Goal: Information Seeking & Learning: Learn about a topic

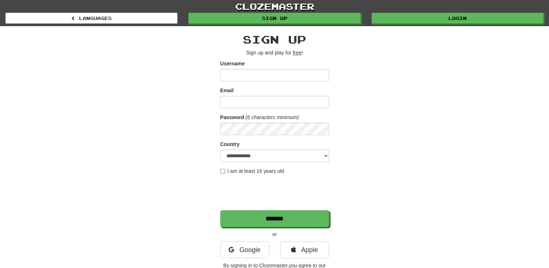
click at [76, 193] on div "**********" at bounding box center [274, 153] width 425 height 254
click at [484, 24] on div "clozemaster Languages Sign up Login Languages" at bounding box center [274, 13] width 538 height 26
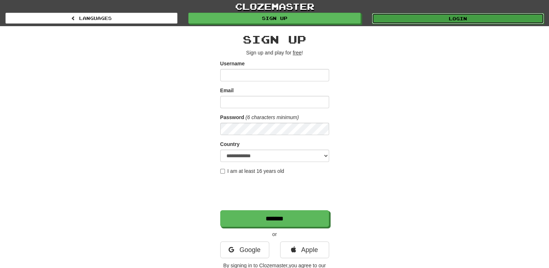
click at [504, 19] on link "Login" at bounding box center [458, 18] width 172 height 11
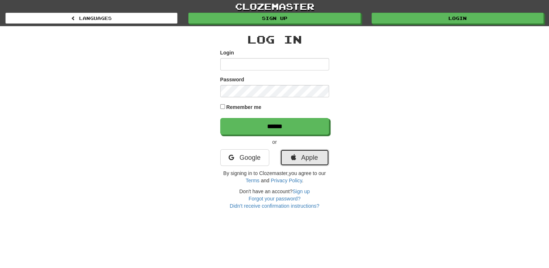
click at [307, 156] on link "Apple" at bounding box center [304, 157] width 49 height 17
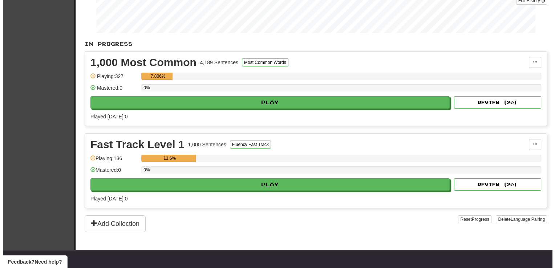
scroll to position [125, 0]
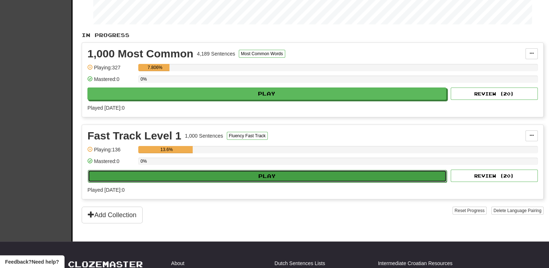
click at [257, 178] on button "Play" at bounding box center [267, 176] width 359 height 12
select select "**"
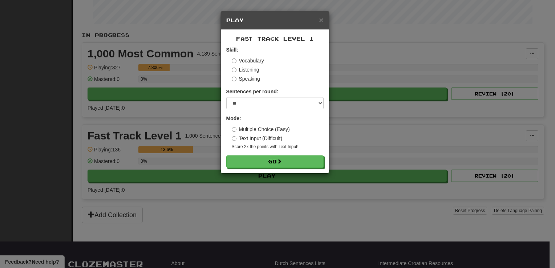
click at [276, 153] on form "Skill: Vocabulary Listening Speaking Sentences per round: * ** ** ** ** ** *** …" at bounding box center [274, 107] width 97 height 122
click at [244, 66] on div "Vocabulary Listening Speaking" at bounding box center [278, 69] width 92 height 25
click at [246, 70] on label "Listening" at bounding box center [246, 69] width 28 height 7
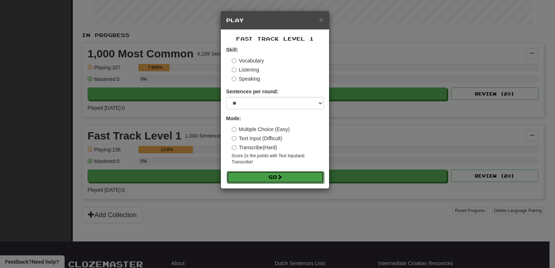
click at [286, 176] on button "Go" at bounding box center [275, 177] width 97 height 12
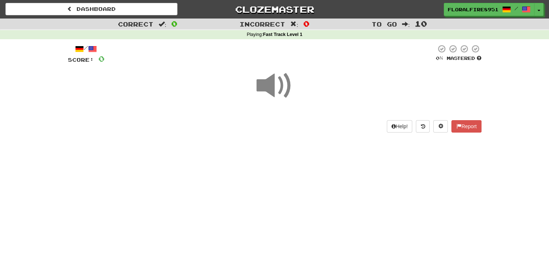
click at [270, 77] on span at bounding box center [275, 86] width 36 height 36
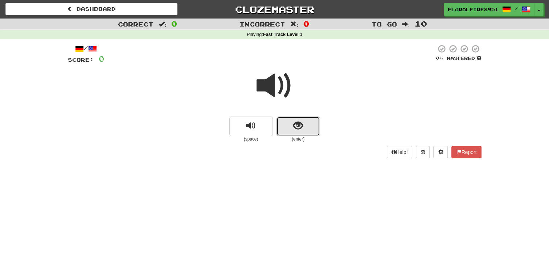
click at [303, 130] on button "show sentence" at bounding box center [299, 127] width 44 height 20
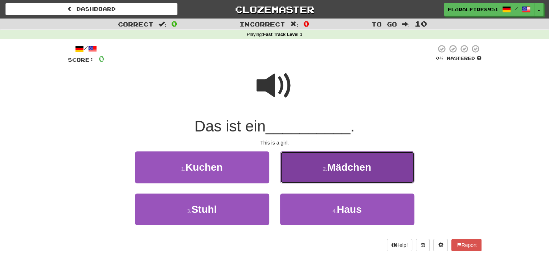
click at [330, 165] on span "M ä dchen" at bounding box center [349, 167] width 44 height 11
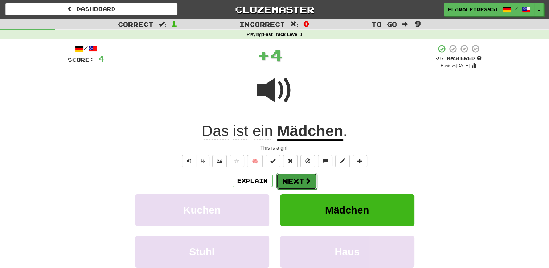
click at [302, 179] on button "Next" at bounding box center [297, 181] width 41 height 17
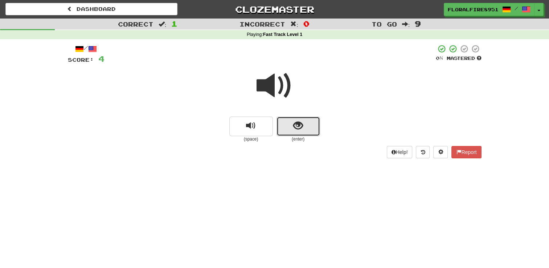
click at [305, 127] on button "show sentence" at bounding box center [299, 127] width 44 height 20
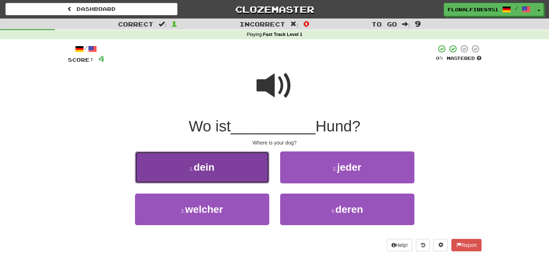
click at [222, 175] on button "1 . dein" at bounding box center [202, 167] width 134 height 32
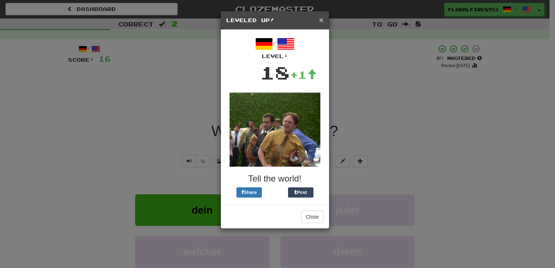
click at [321, 21] on span "×" at bounding box center [321, 20] width 4 height 8
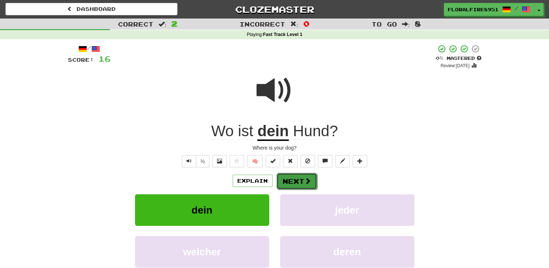
click at [294, 185] on button "Next" at bounding box center [297, 181] width 41 height 17
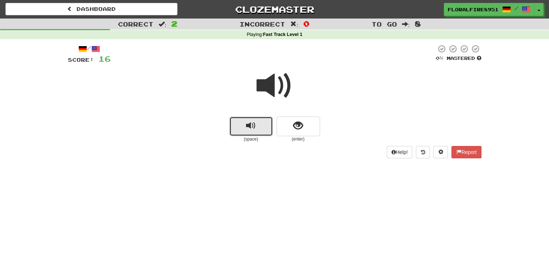
click at [253, 129] on span "replay audio" at bounding box center [251, 126] width 10 height 10
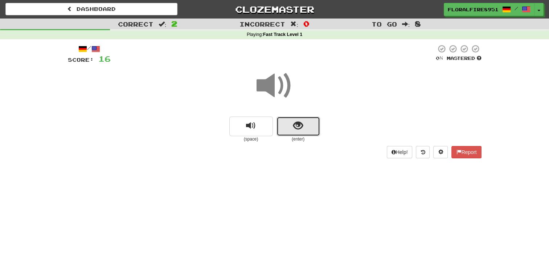
click at [295, 133] on button "show sentence" at bounding box center [299, 127] width 44 height 20
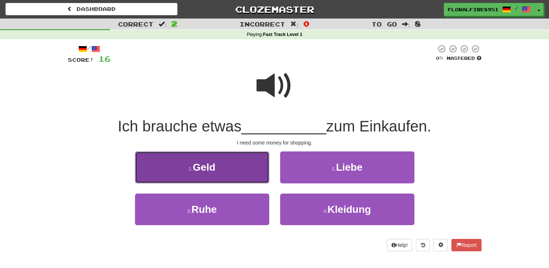
click at [249, 177] on button "1 . Geld" at bounding box center [202, 167] width 134 height 32
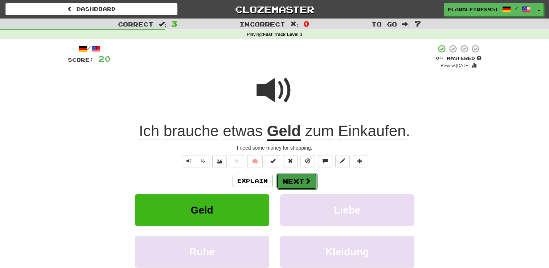
click at [290, 185] on button "Next" at bounding box center [297, 181] width 41 height 17
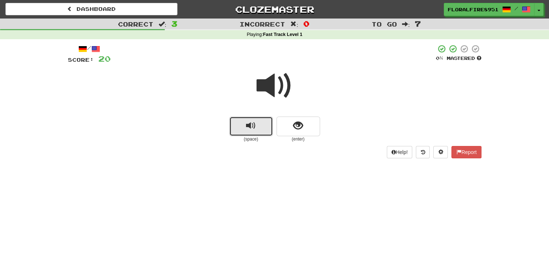
click at [248, 130] on span "replay audio" at bounding box center [251, 126] width 10 height 10
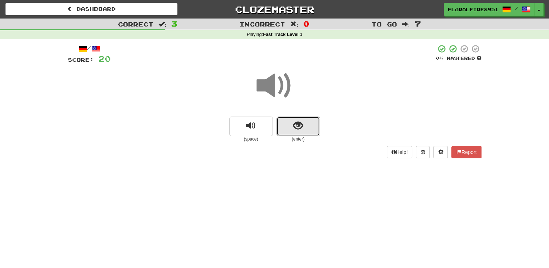
click at [296, 134] on button "show sentence" at bounding box center [299, 127] width 44 height 20
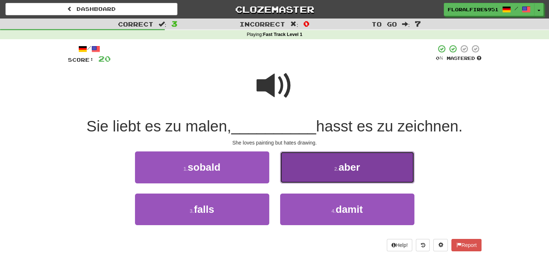
click at [330, 164] on button "2 . aber" at bounding box center [347, 167] width 134 height 32
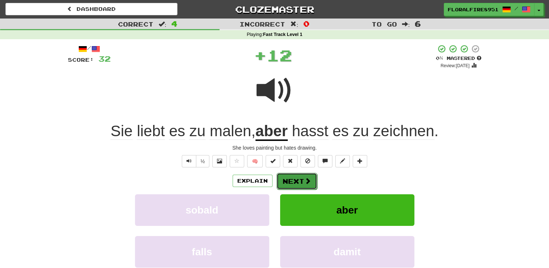
click at [292, 180] on button "Next" at bounding box center [297, 181] width 41 height 17
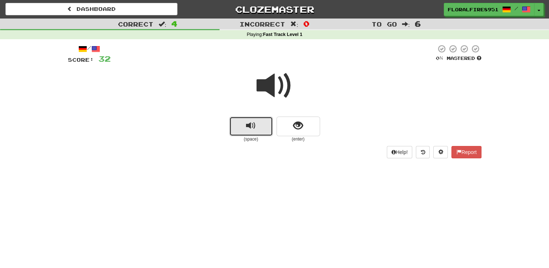
click at [241, 120] on button "replay audio" at bounding box center [251, 127] width 44 height 20
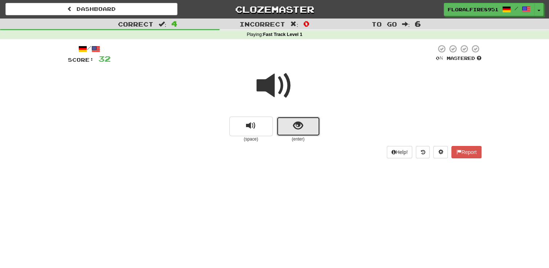
click at [303, 126] on button "show sentence" at bounding box center [299, 127] width 44 height 20
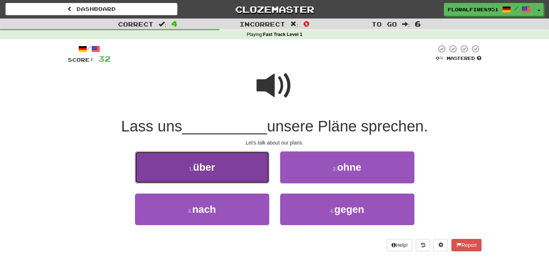
click at [219, 163] on button "1 . ü ber" at bounding box center [202, 167] width 134 height 32
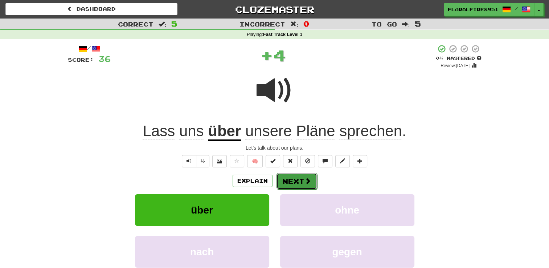
click at [298, 179] on button "Next" at bounding box center [297, 181] width 41 height 17
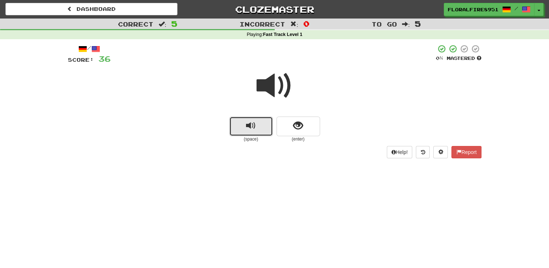
click at [254, 131] on span "replay audio" at bounding box center [251, 126] width 10 height 10
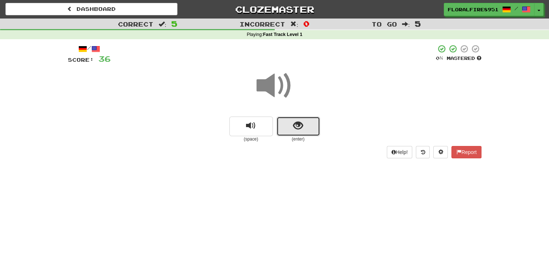
click at [298, 127] on span "show sentence" at bounding box center [298, 126] width 10 height 10
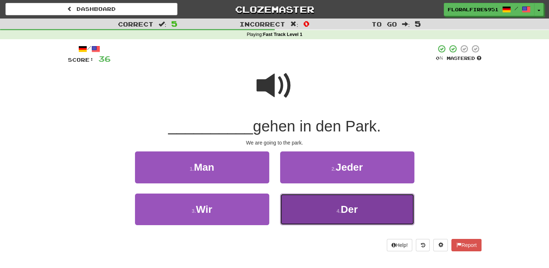
click at [357, 198] on button "4 . Der" at bounding box center [347, 209] width 134 height 32
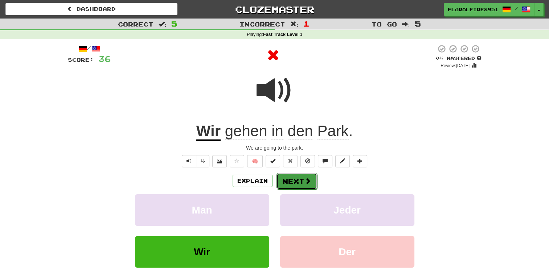
click at [292, 180] on button "Next" at bounding box center [297, 181] width 41 height 17
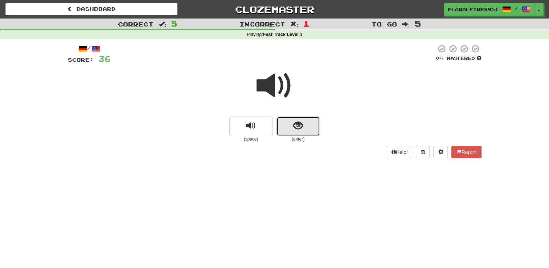
click at [300, 132] on button "show sentence" at bounding box center [299, 127] width 44 height 20
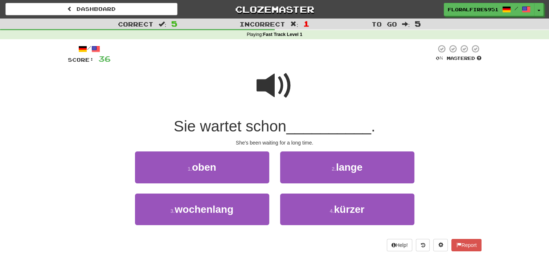
click at [263, 94] on span at bounding box center [275, 86] width 36 height 36
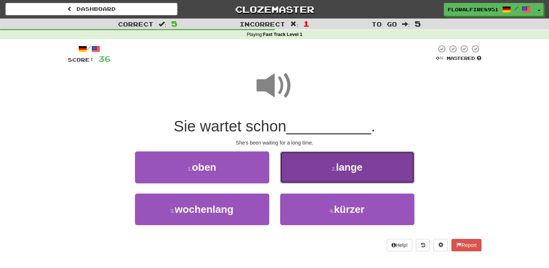
click at [343, 168] on span "lange" at bounding box center [349, 167] width 26 height 11
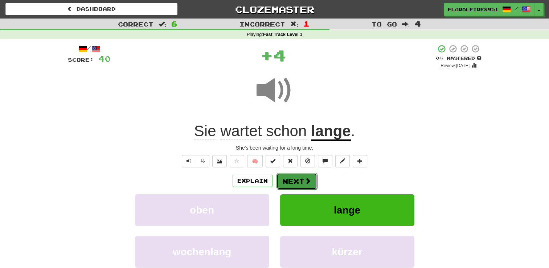
click at [296, 175] on button "Next" at bounding box center [297, 181] width 41 height 17
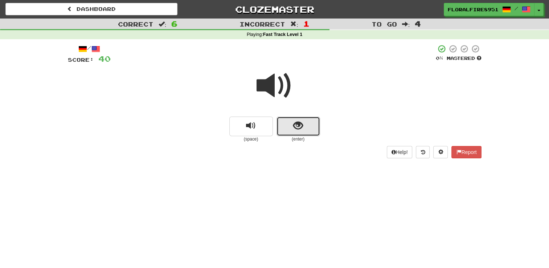
click at [303, 128] on button "show sentence" at bounding box center [299, 127] width 44 height 20
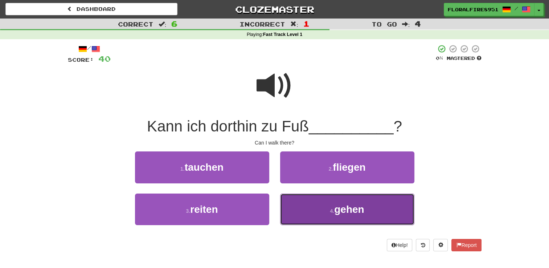
click at [349, 211] on span "gehen" at bounding box center [349, 209] width 30 height 11
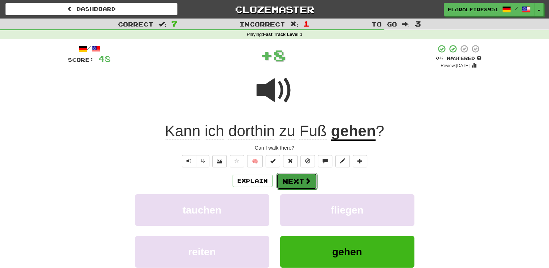
click at [291, 184] on button "Next" at bounding box center [297, 181] width 41 height 17
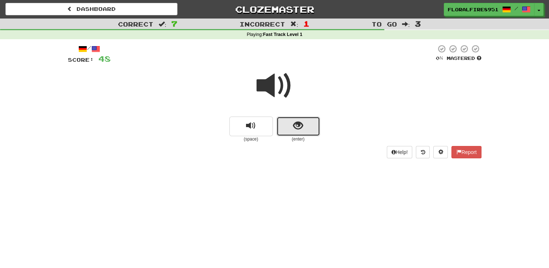
click at [293, 133] on button "show sentence" at bounding box center [299, 127] width 44 height 20
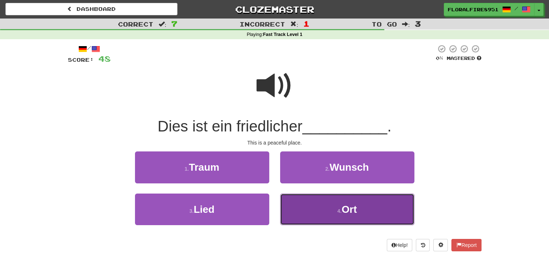
click at [330, 221] on button "4 . Ort" at bounding box center [347, 209] width 134 height 32
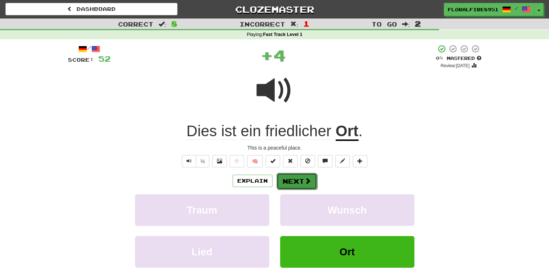
click at [290, 179] on button "Next" at bounding box center [297, 181] width 41 height 17
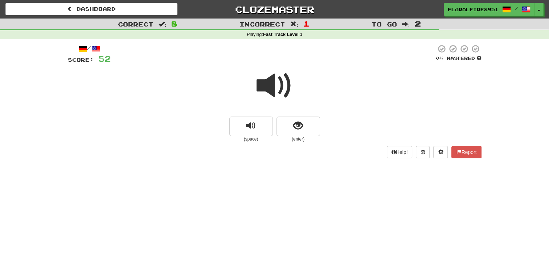
click at [275, 83] on span at bounding box center [275, 86] width 36 height 36
click at [255, 130] on span "replay audio" at bounding box center [251, 126] width 10 height 10
click at [299, 130] on span "show sentence" at bounding box center [298, 126] width 10 height 10
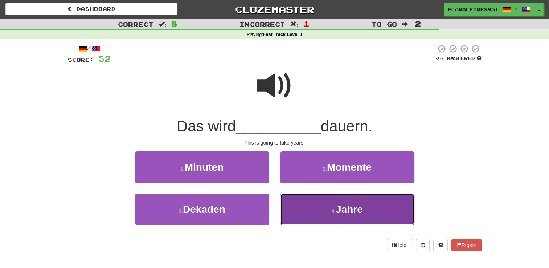
click at [383, 207] on button "4 . Jahre" at bounding box center [347, 209] width 134 height 32
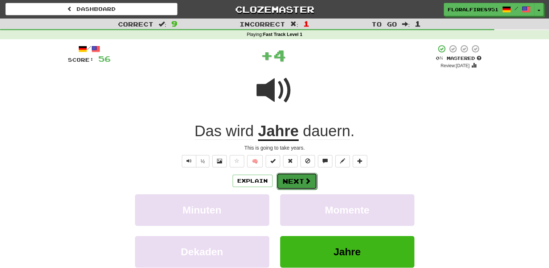
click at [298, 180] on button "Next" at bounding box center [297, 181] width 41 height 17
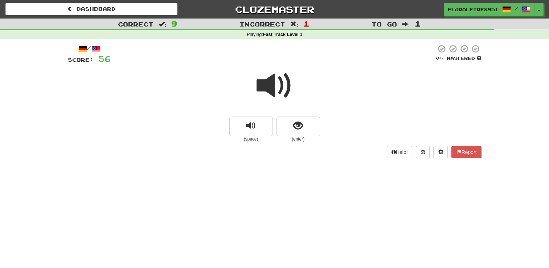
click at [298, 180] on div "Dashboard Clozemaster FloralFire8951 / Toggle Dropdown Dashboard Leaderboard Ac…" at bounding box center [274, 134] width 549 height 268
click at [299, 131] on span "show sentence" at bounding box center [298, 126] width 10 height 10
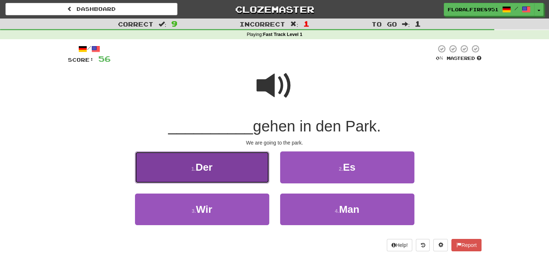
click at [208, 172] on span "Der" at bounding box center [204, 167] width 17 height 11
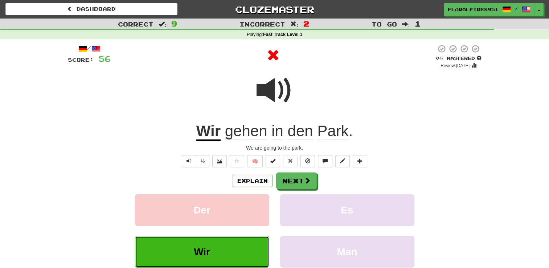
click at [204, 238] on button "Wir" at bounding box center [202, 252] width 134 height 32
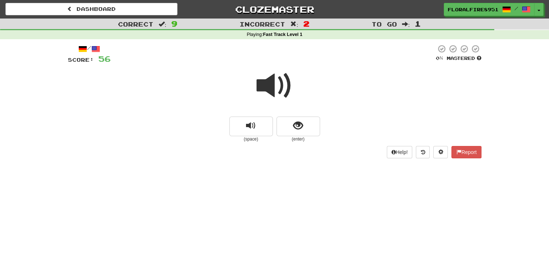
click at [268, 98] on span at bounding box center [275, 86] width 36 height 36
click at [293, 122] on span "show sentence" at bounding box center [298, 126] width 10 height 10
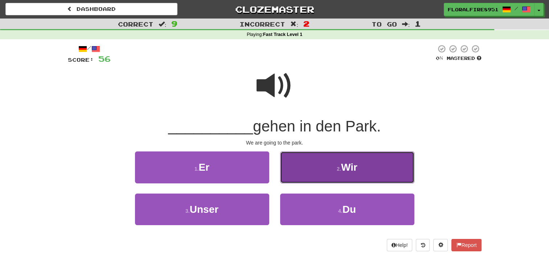
click at [385, 170] on button "2 . Wir" at bounding box center [347, 167] width 134 height 32
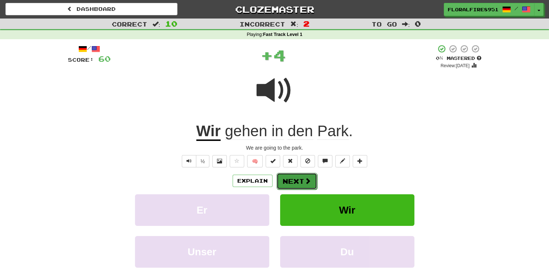
click at [313, 177] on button "Next" at bounding box center [297, 181] width 41 height 17
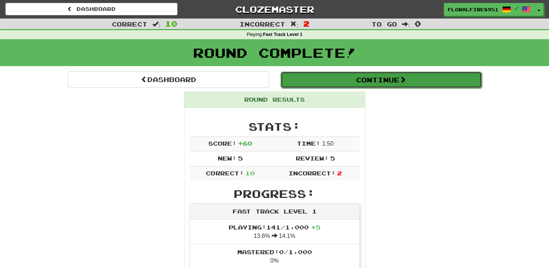
click at [433, 76] on button "Continue" at bounding box center [381, 80] width 201 height 17
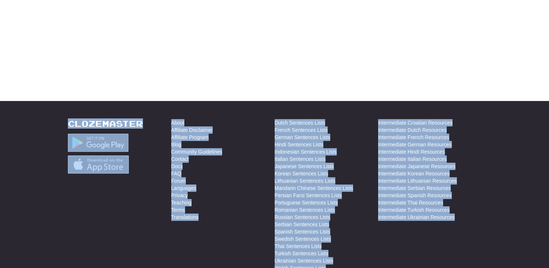
scroll to position [227, 0]
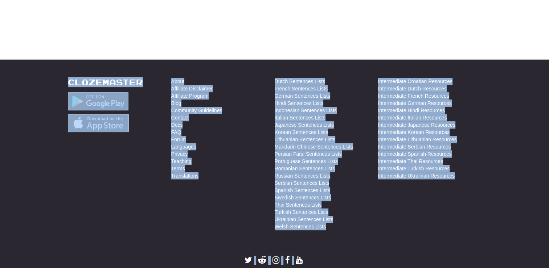
drag, startPoint x: 408, startPoint y: 245, endPoint x: 383, endPoint y: 276, distance: 39.0
click at [383, 268] on html "Dashboard Clozemaster FloralFire8951 / Toggle Dropdown Dashboard Leaderboard Ac…" at bounding box center [274, 36] width 549 height 526
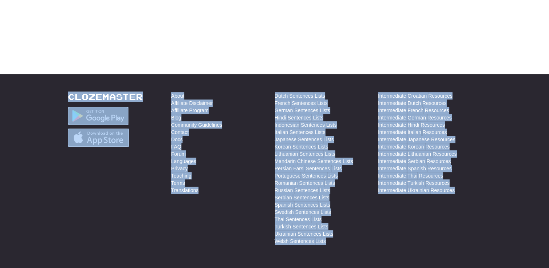
click at [329, 75] on footer "Clozemaster About Affiliate Disclaimer Affiliate Program Blog Community Guideli…" at bounding box center [274, 194] width 549 height 240
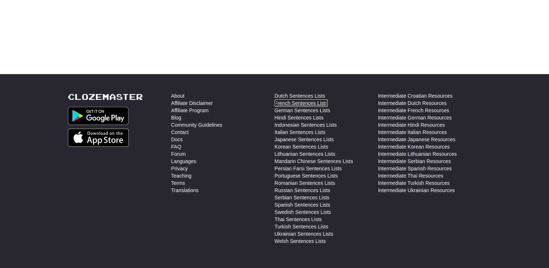
click at [289, 104] on link "French Sentences Lists" at bounding box center [301, 102] width 53 height 7
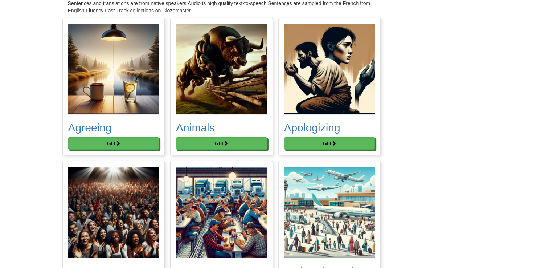
scroll to position [116, 0]
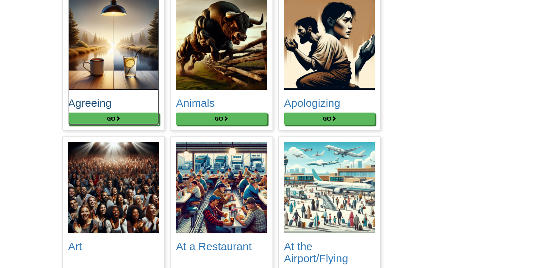
click at [136, 109] on div "Agreeing" at bounding box center [113, 56] width 91 height 114
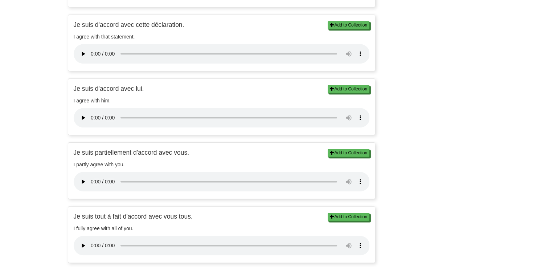
scroll to position [871, 0]
